Goal: Navigation & Orientation: Find specific page/section

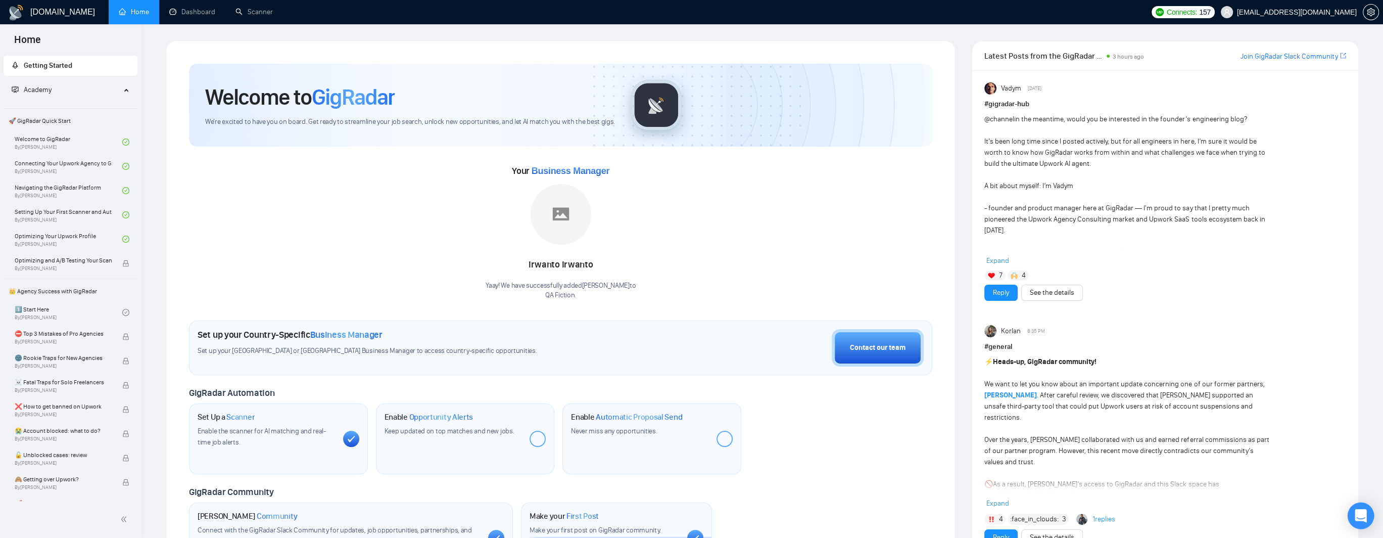
click at [1361, 514] on icon "Open Intercom Messenger" at bounding box center [1361, 515] width 12 height 13
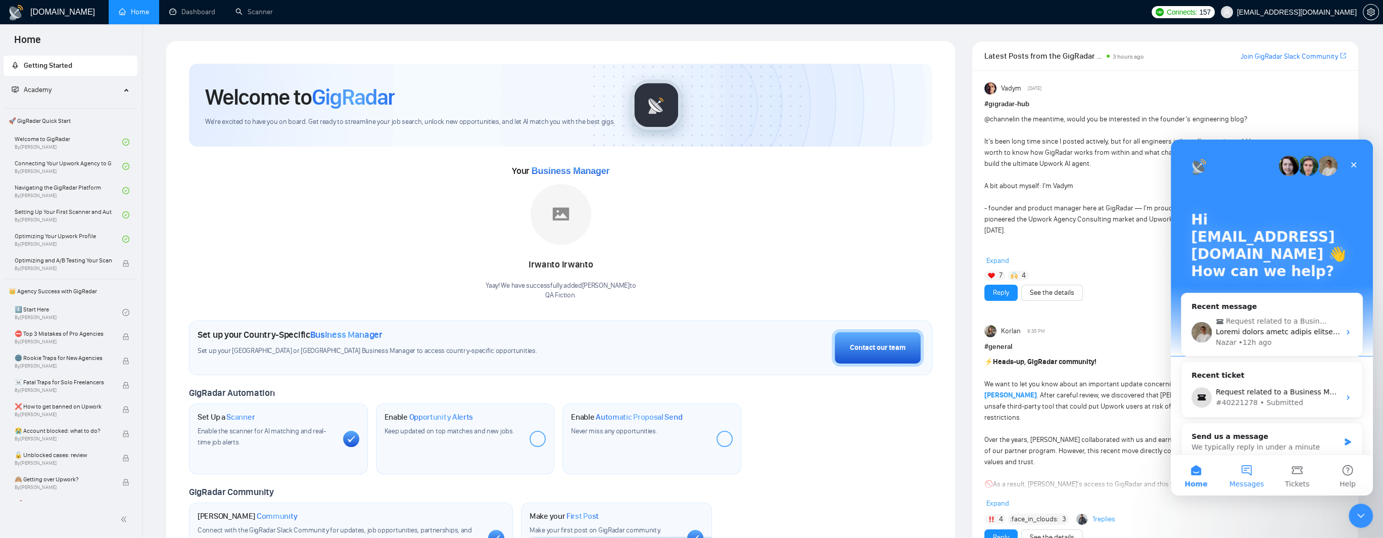
click at [1248, 471] on button "Messages" at bounding box center [1246, 475] width 51 height 40
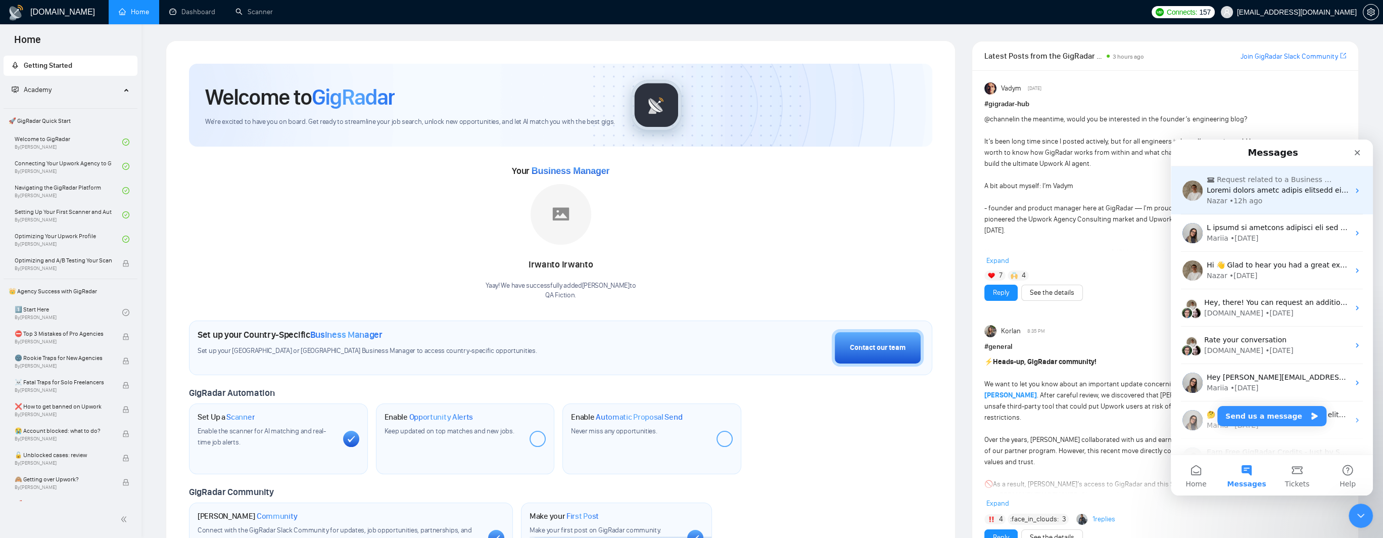
click at [1244, 202] on div "• 12h ago" at bounding box center [1246, 201] width 33 height 11
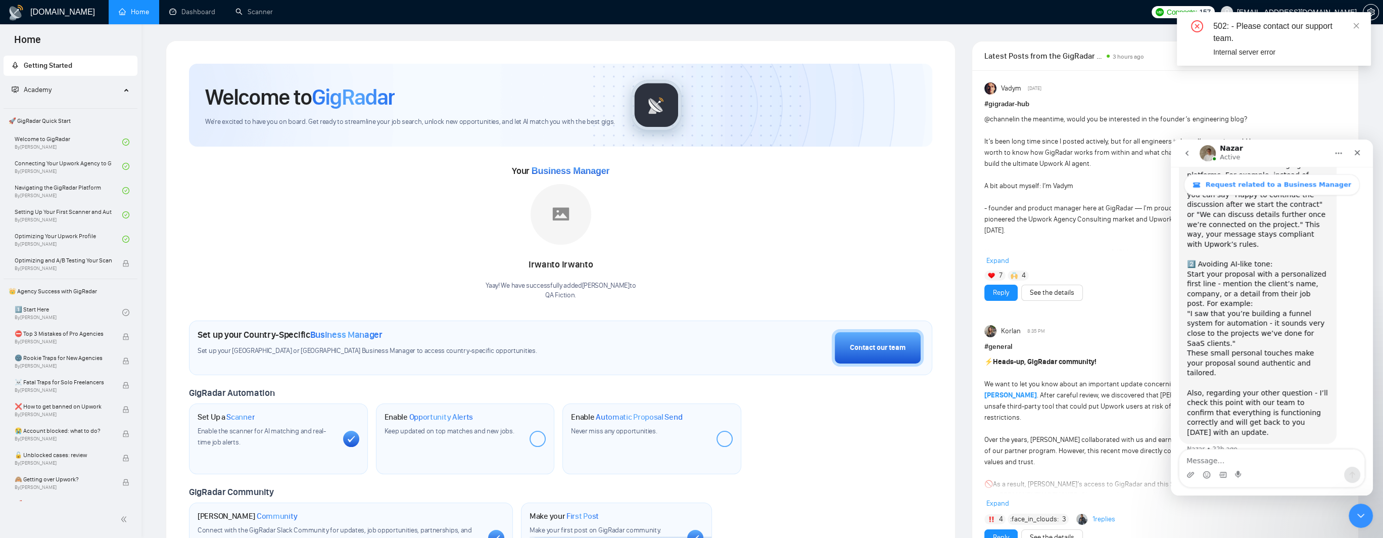
scroll to position [2371, 0]
click at [1355, 26] on icon "close" at bounding box center [1356, 25] width 7 height 7
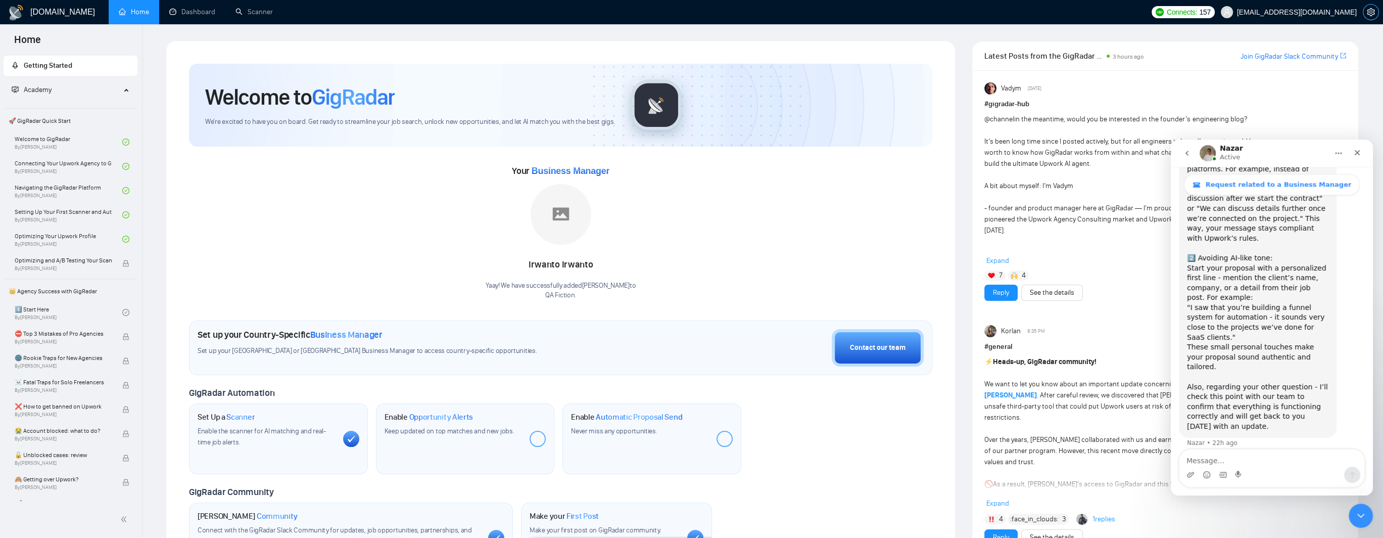
click at [1369, 13] on icon "setting" at bounding box center [1371, 12] width 8 height 8
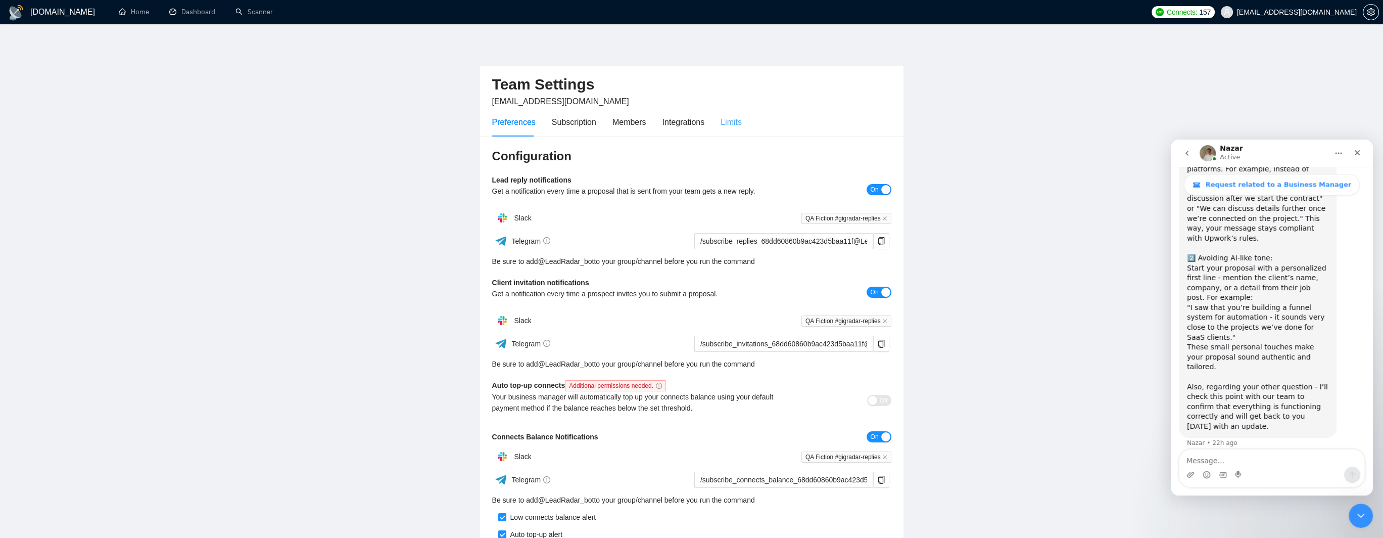
click at [721, 129] on div "Limits" at bounding box center [731, 122] width 21 height 29
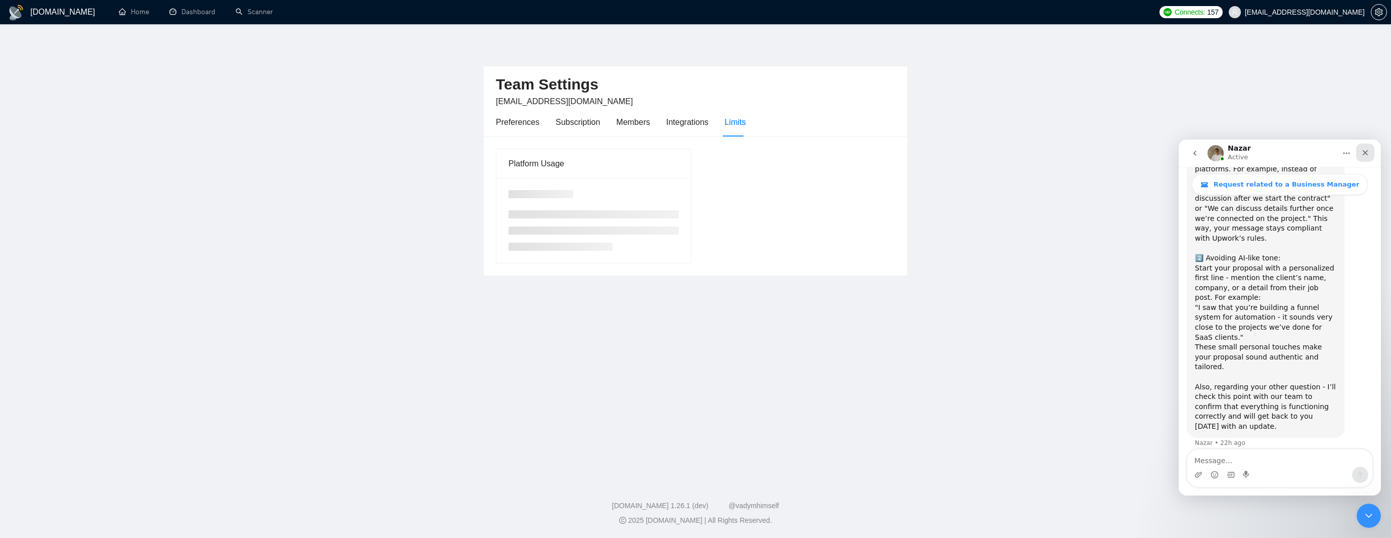
click at [1362, 155] on icon "Close" at bounding box center [1365, 153] width 8 height 8
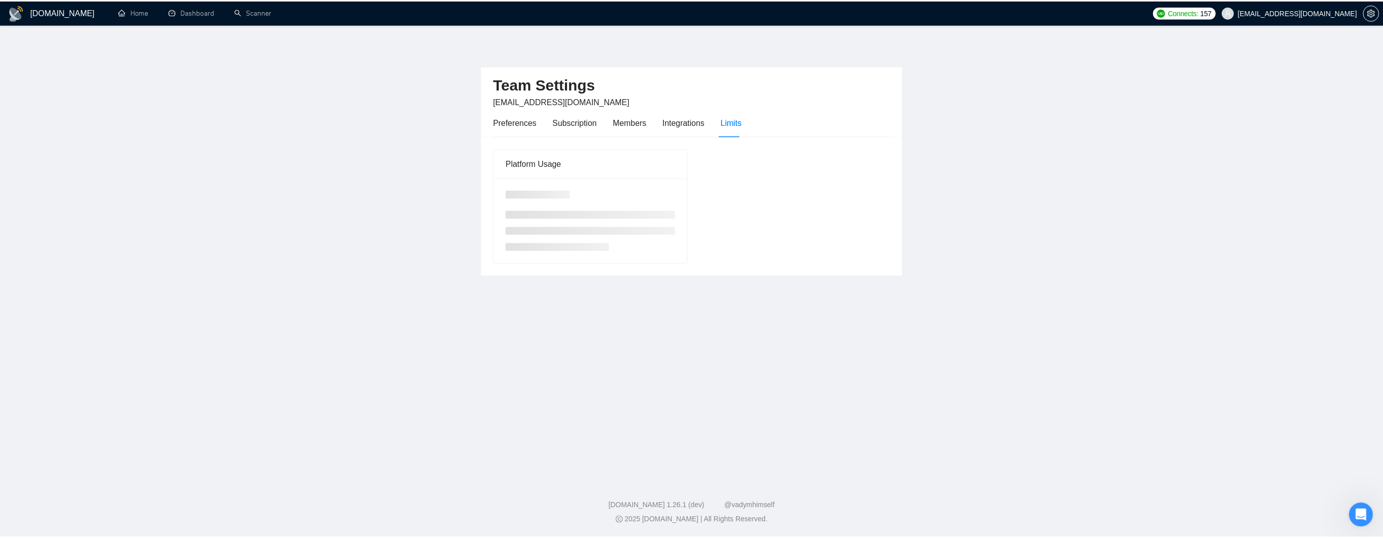
scroll to position [2371, 0]
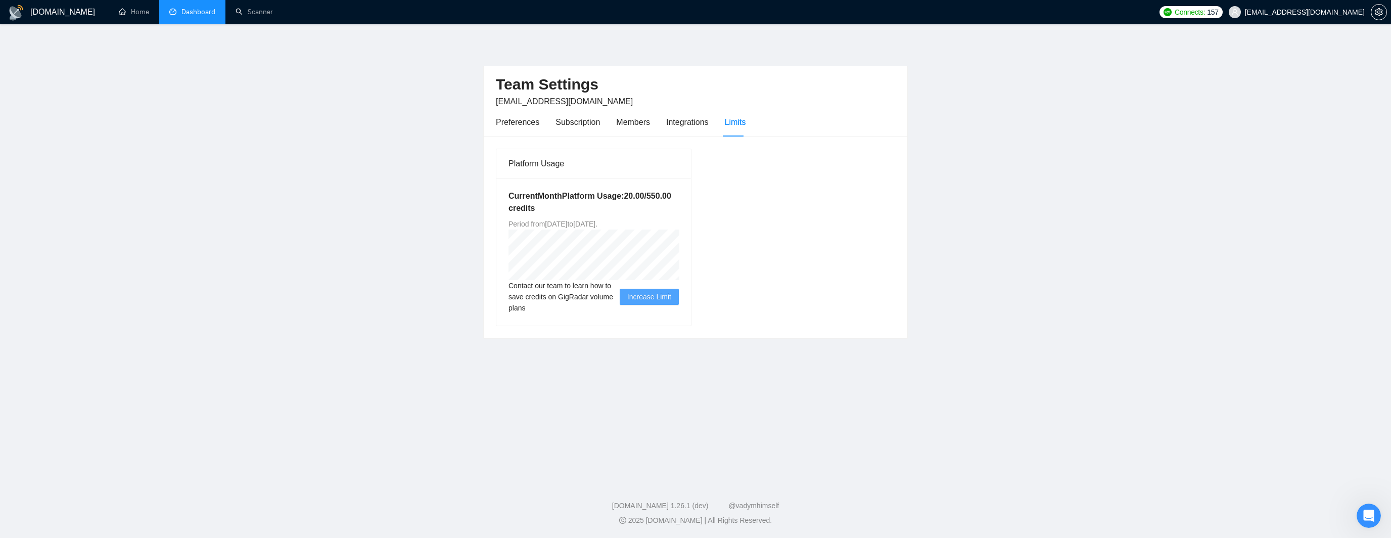
click at [193, 13] on link "Dashboard" at bounding box center [192, 12] width 46 height 9
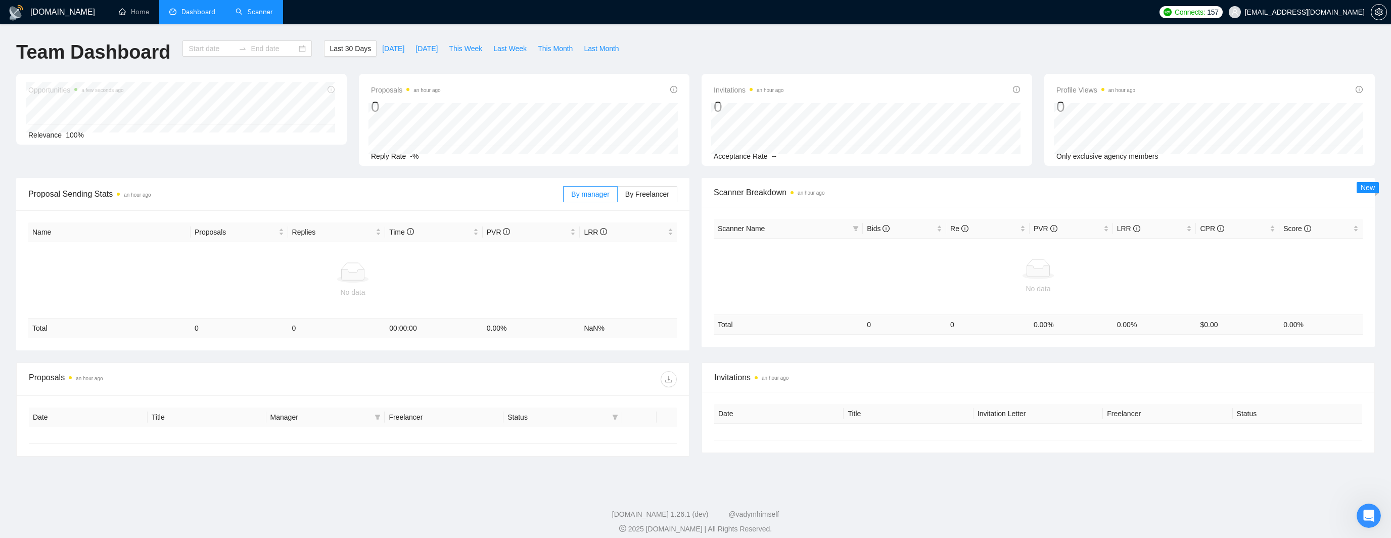
type input "[DATE]"
